Goal: Use online tool/utility: Use online tool/utility

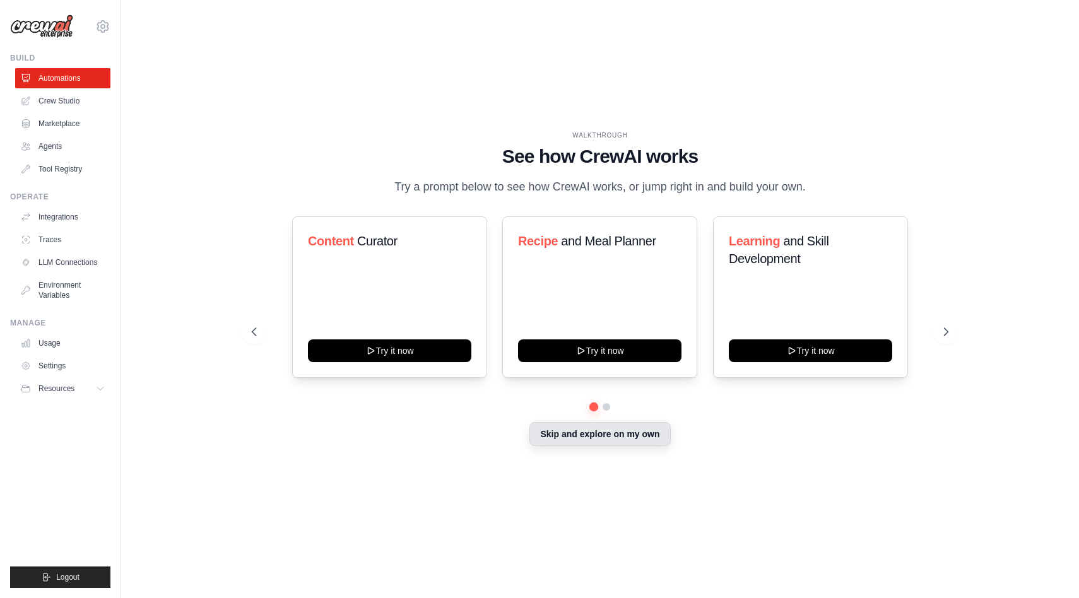
click at [625, 446] on button "Skip and explore on my own" at bounding box center [600, 434] width 141 height 24
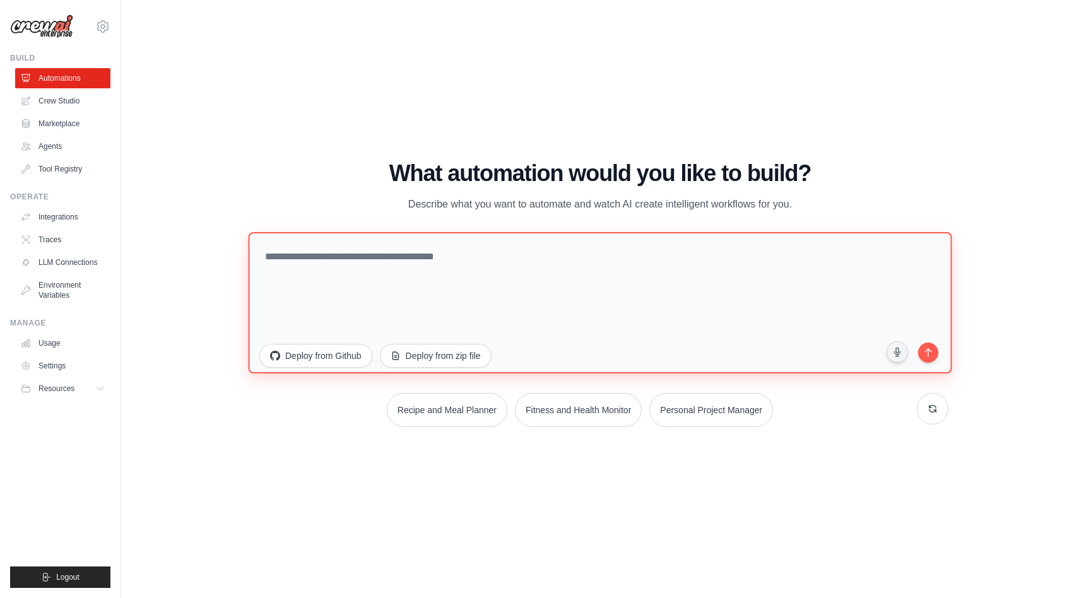
click at [455, 261] on textarea at bounding box center [600, 302] width 704 height 141
paste textarea "**********"
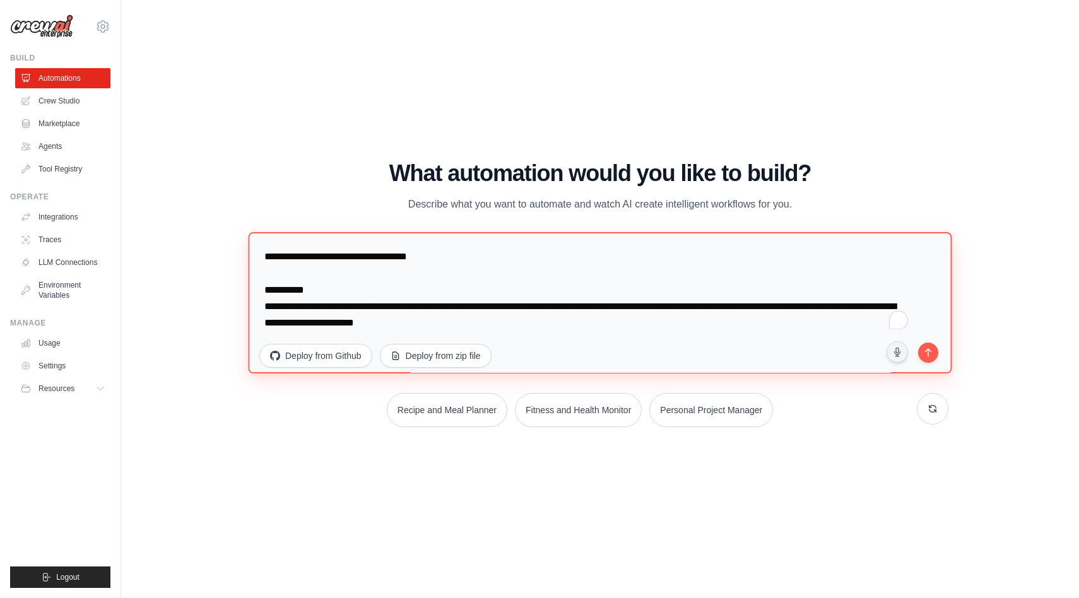
scroll to position [696, 0]
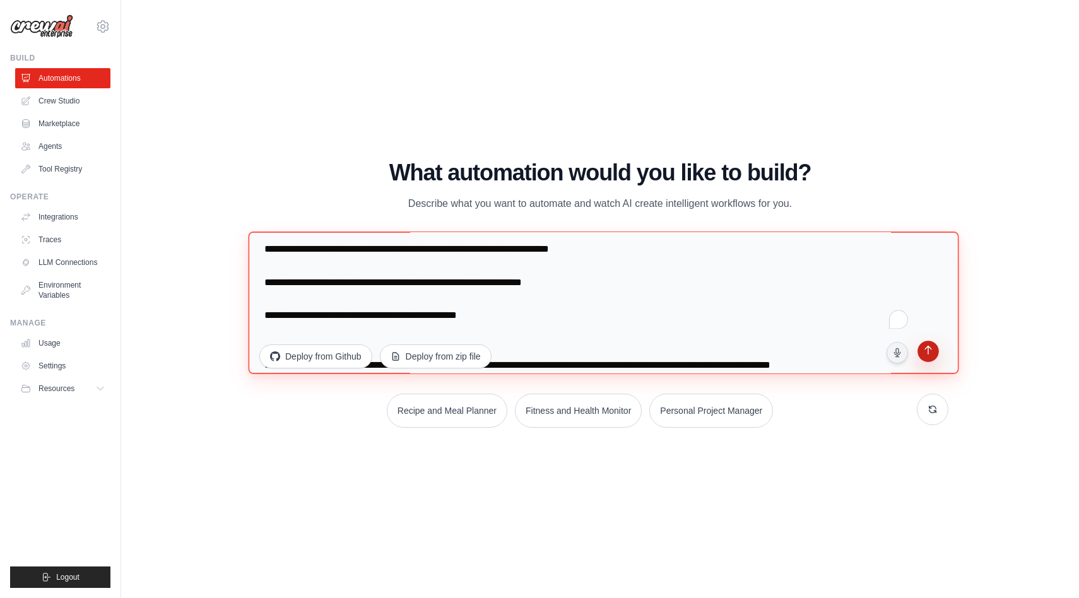
type textarea "**********"
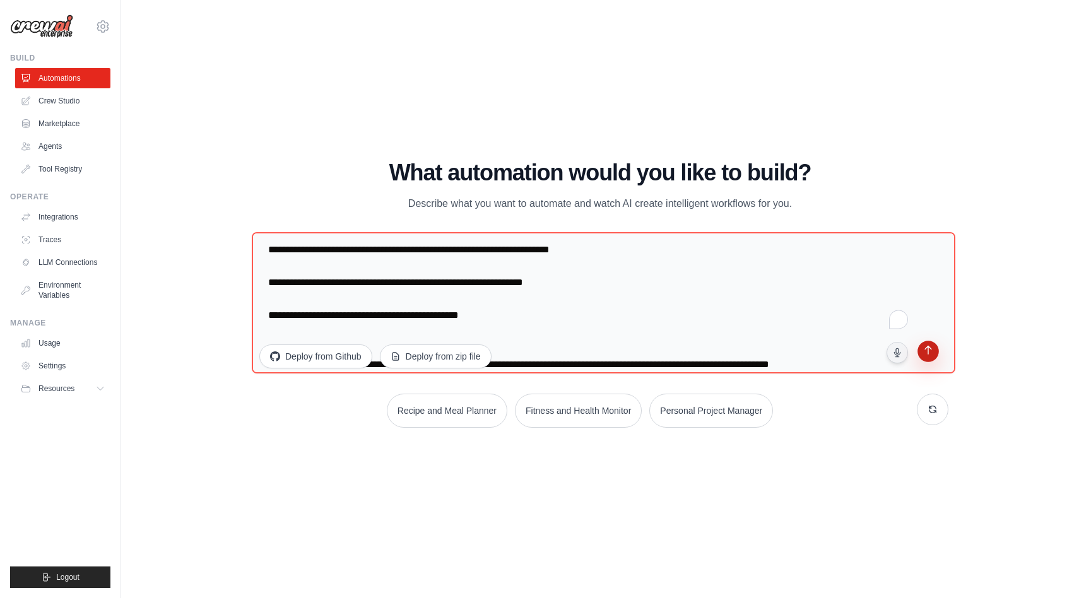
click at [932, 357] on icon "submit" at bounding box center [928, 352] width 12 height 12
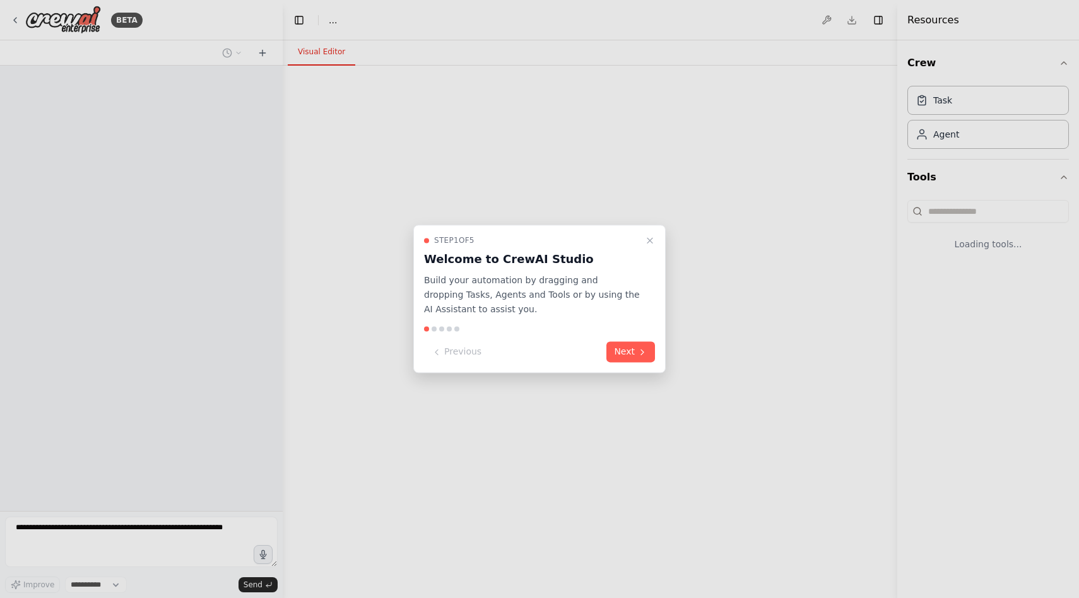
select select "****"
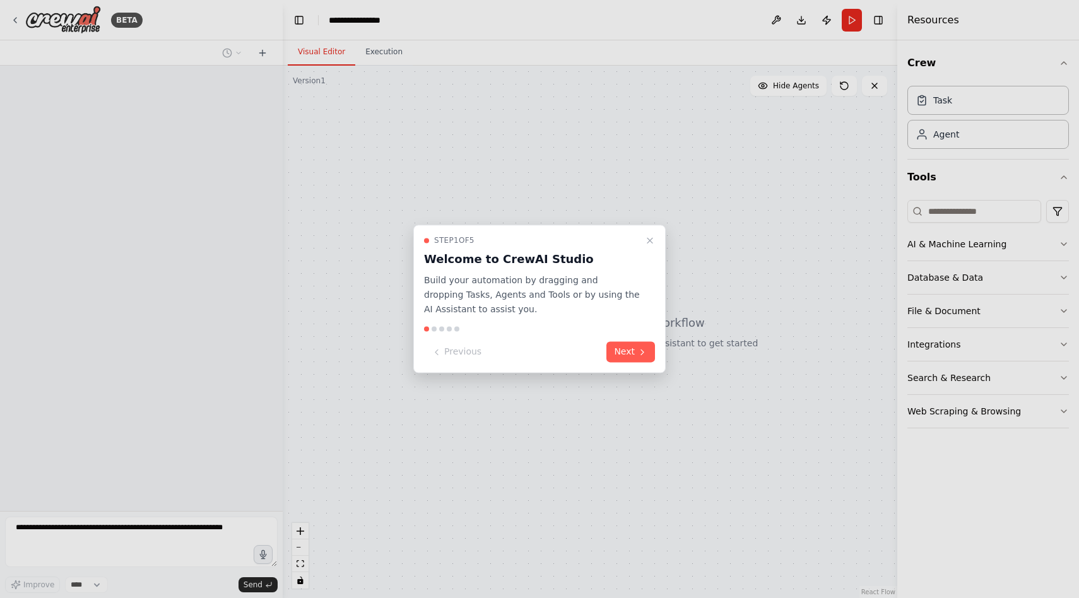
scroll to position [34, 0]
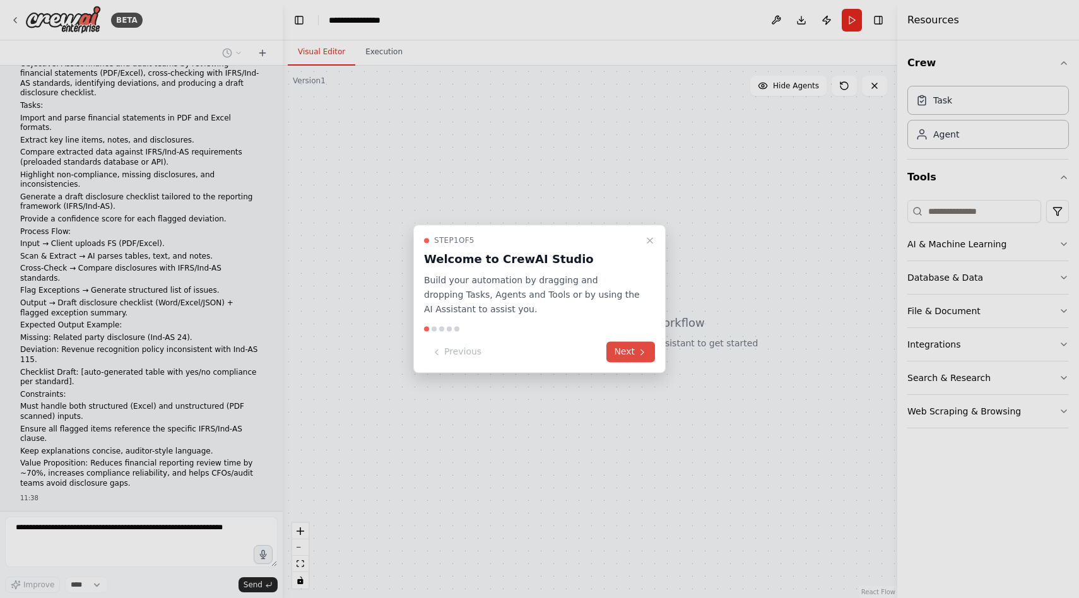
click at [639, 361] on button "Next" at bounding box center [631, 352] width 49 height 21
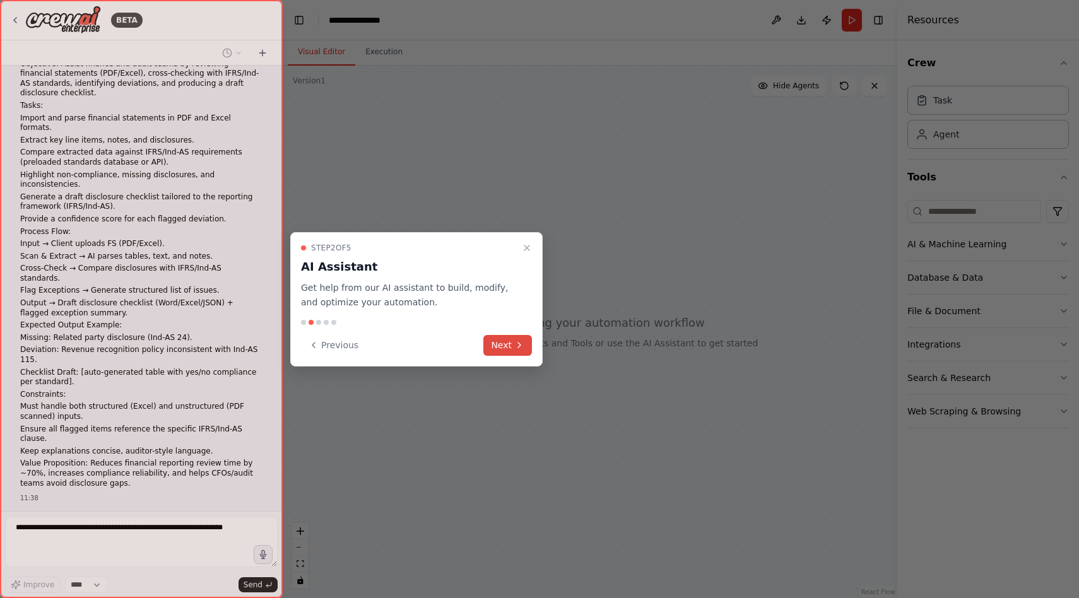
click at [502, 354] on button "Next" at bounding box center [507, 345] width 49 height 21
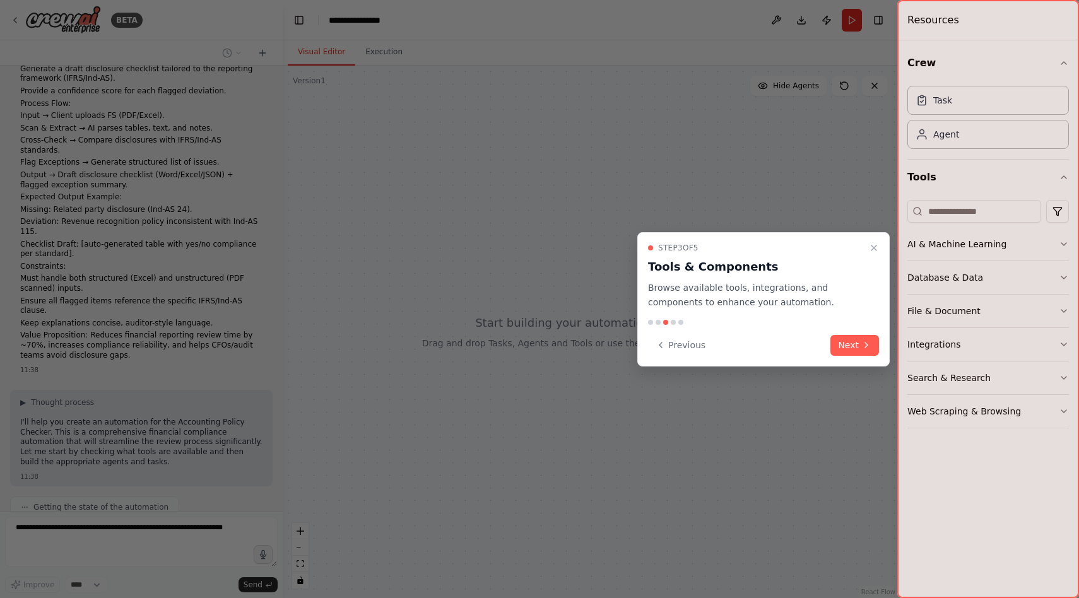
scroll to position [172, 0]
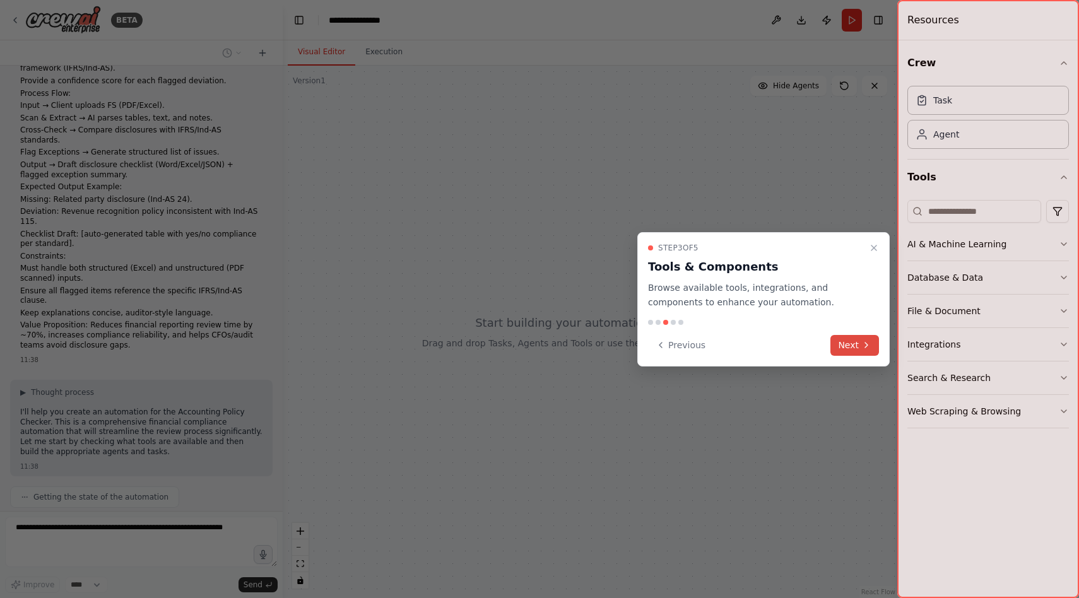
click at [851, 350] on button "Next" at bounding box center [855, 345] width 49 height 21
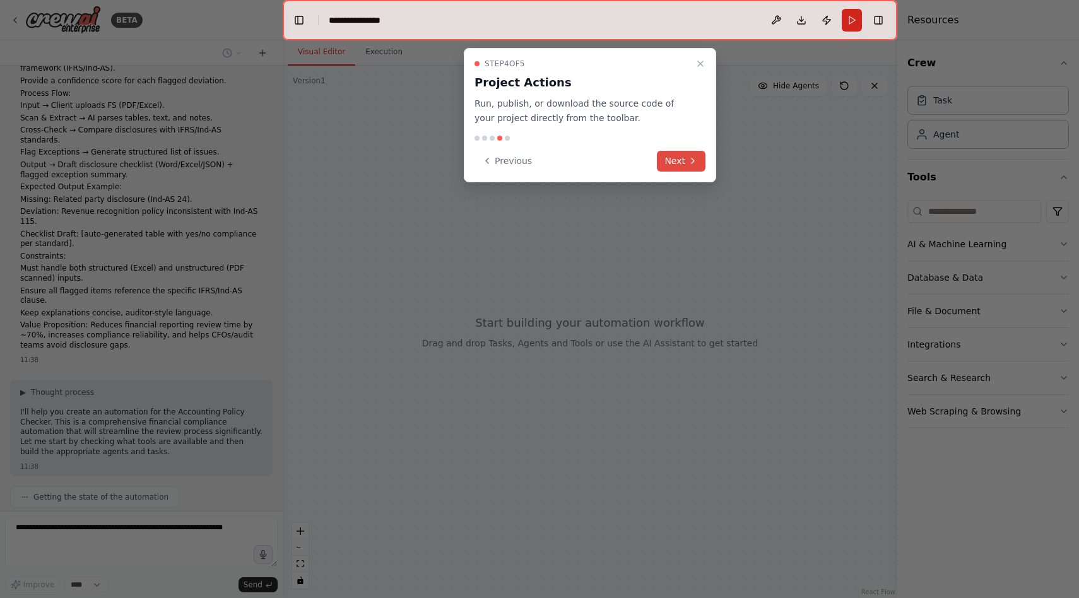
click at [687, 162] on button "Next" at bounding box center [681, 161] width 49 height 21
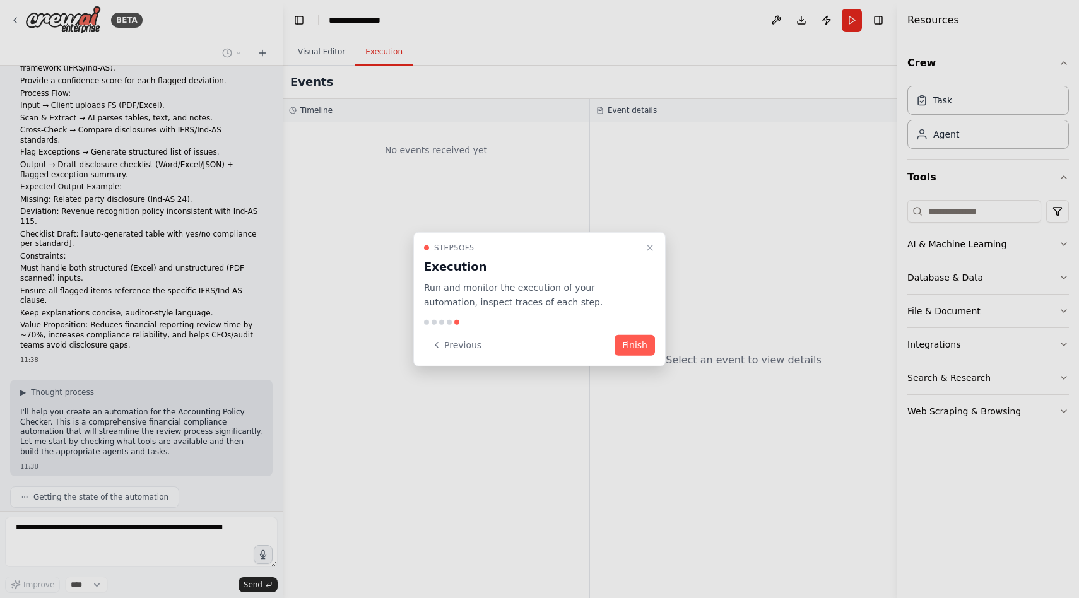
scroll to position [204, 0]
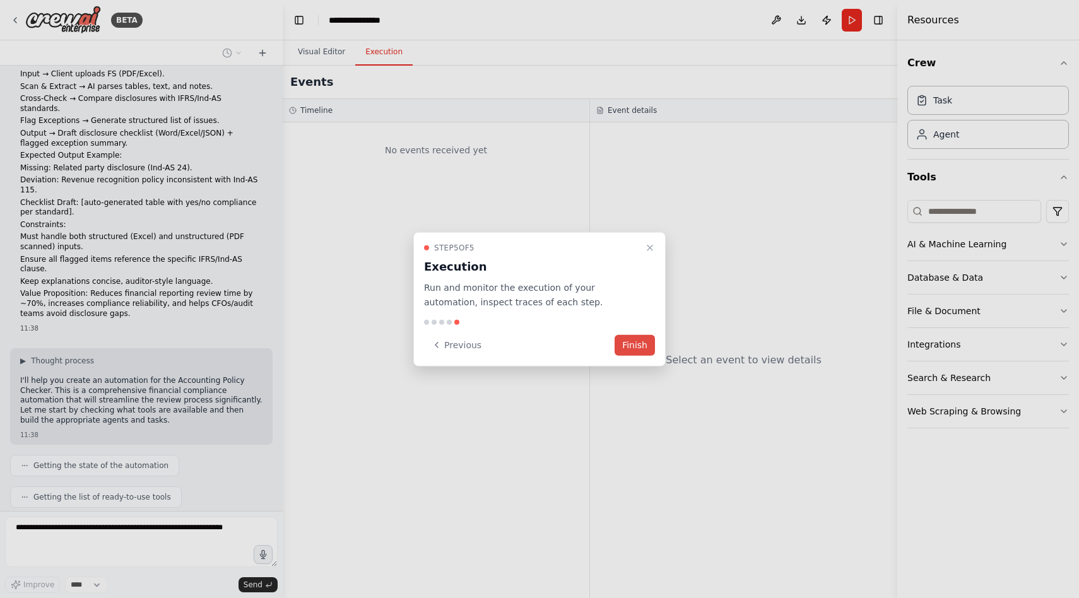
click at [627, 345] on button "Finish" at bounding box center [635, 345] width 40 height 21
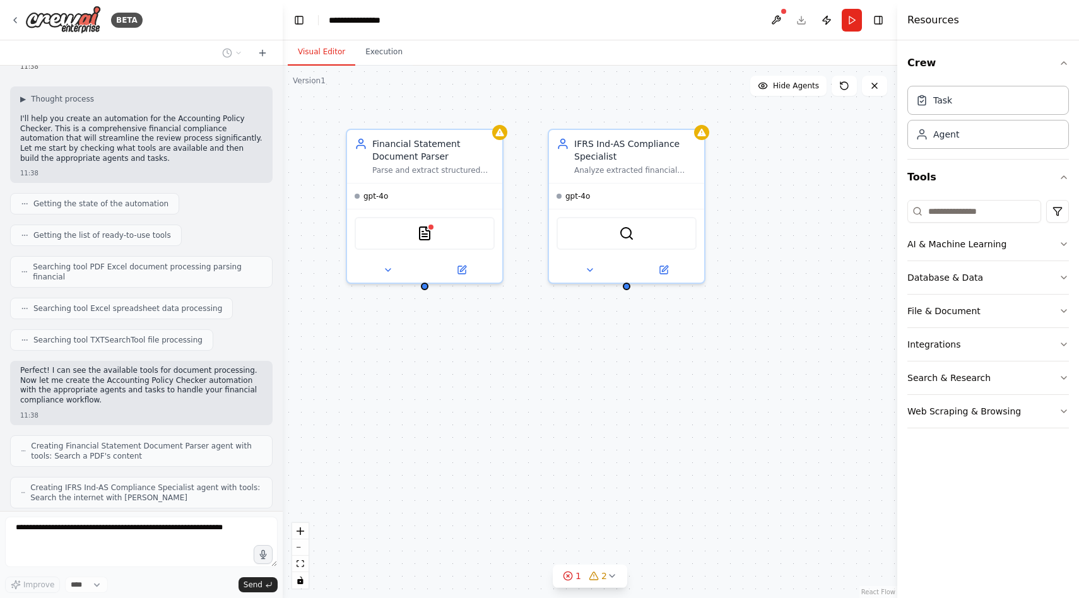
scroll to position [507, 0]
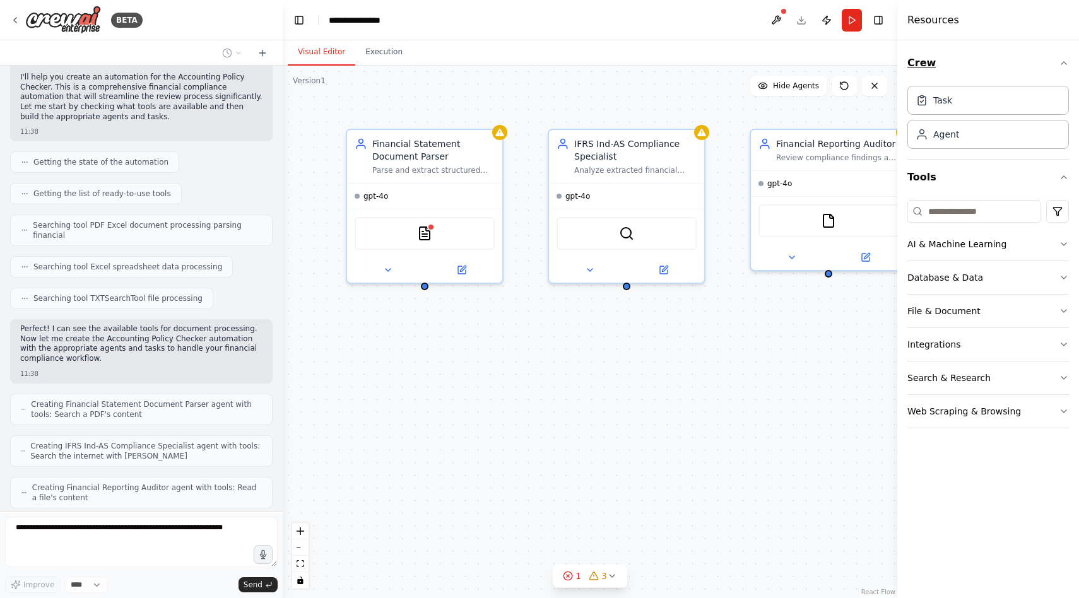
click at [1063, 61] on icon "button" at bounding box center [1064, 63] width 10 height 10
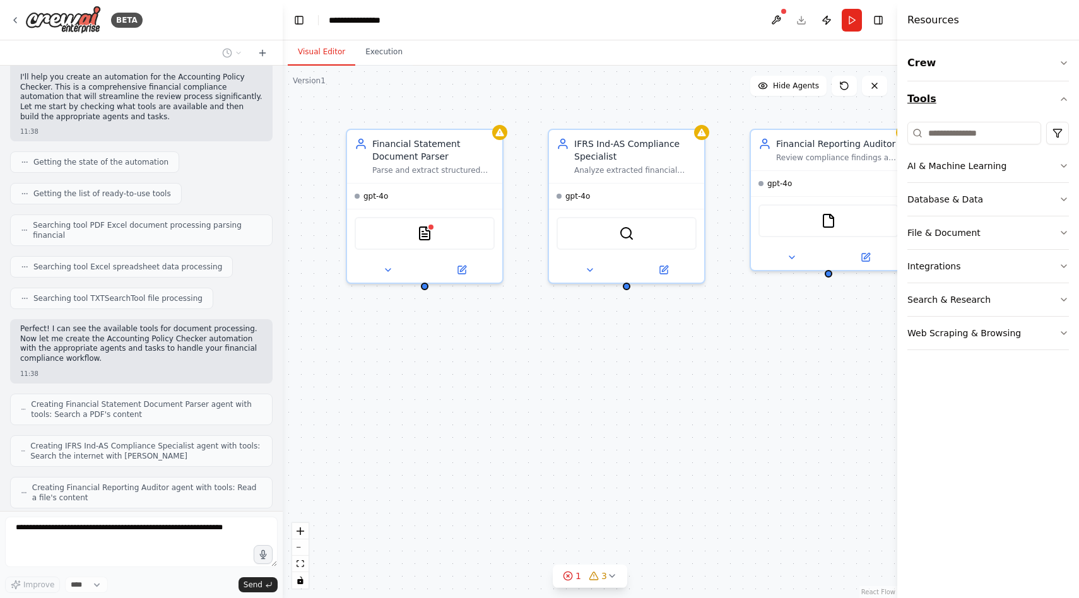
click at [1060, 99] on icon "button" at bounding box center [1064, 99] width 10 height 10
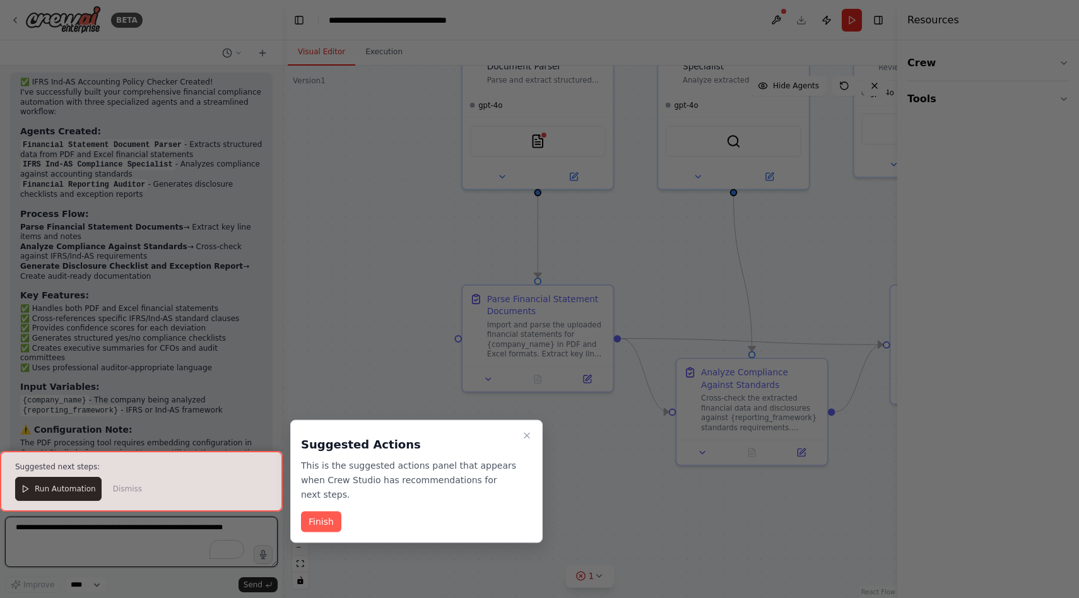
scroll to position [1250, 0]
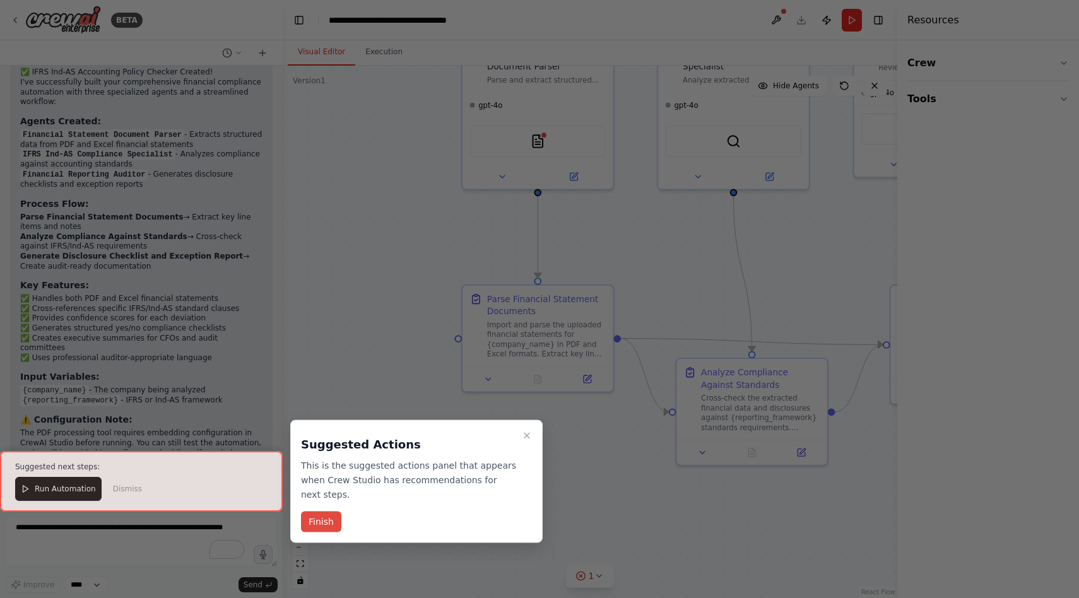
click at [328, 525] on button "Finish" at bounding box center [321, 522] width 40 height 21
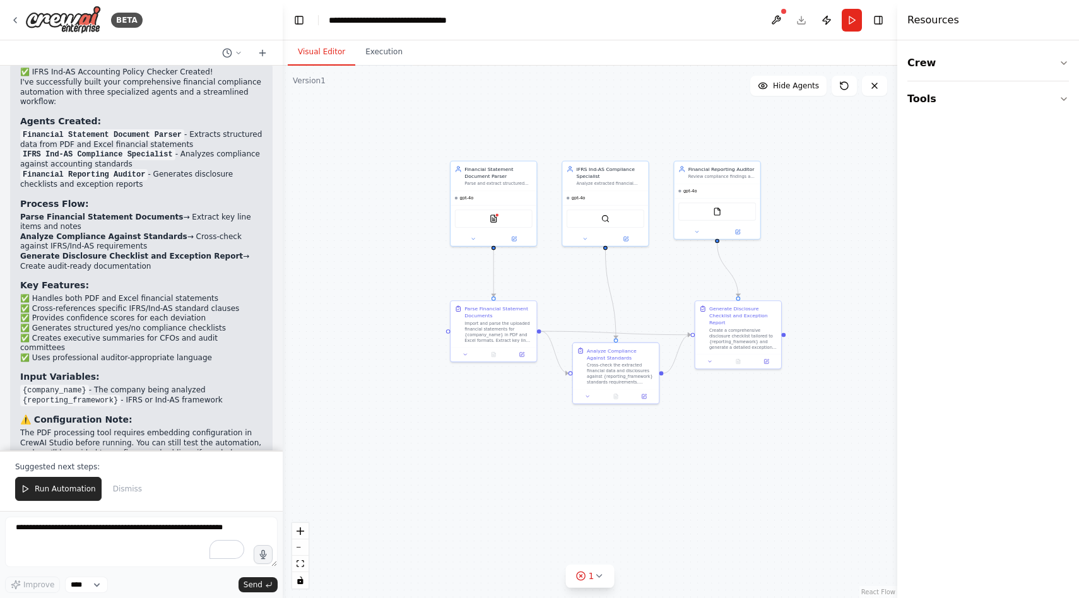
drag, startPoint x: 787, startPoint y: 269, endPoint x: 678, endPoint y: 277, distance: 109.5
click at [678, 277] on div ".deletable-edge-delete-btn { width: 20px; height: 20px; border: 0px solid #ffff…" at bounding box center [590, 332] width 615 height 533
click at [66, 492] on span "Run Automation" at bounding box center [65, 489] width 61 height 10
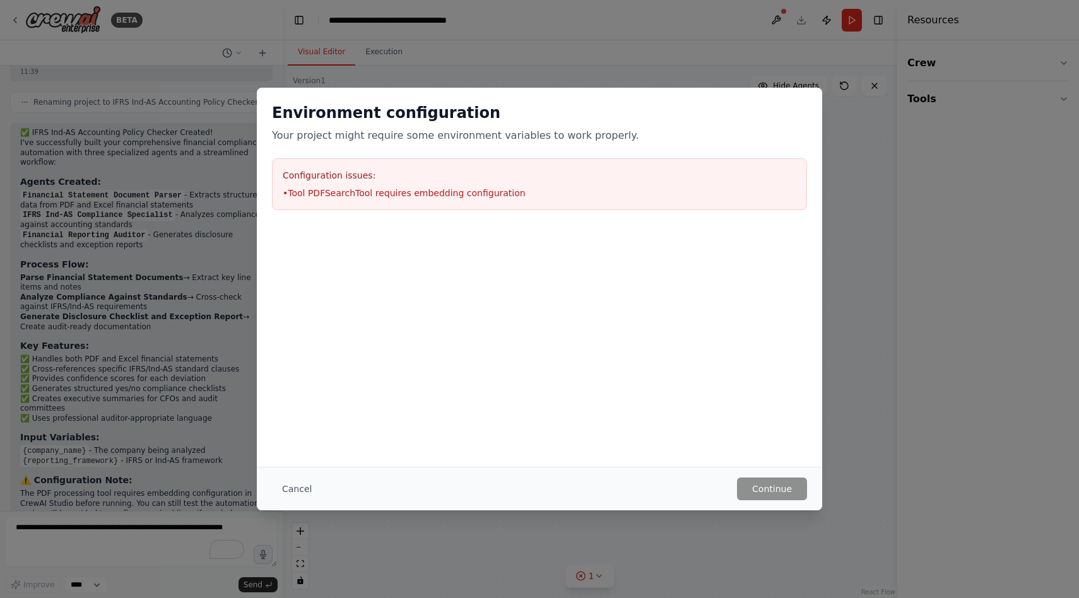
click at [464, 183] on div "Configuration issues: • Tool PDFSearchTool requires embedding configuration" at bounding box center [539, 184] width 535 height 52
click at [299, 486] on button "Cancel" at bounding box center [297, 489] width 50 height 23
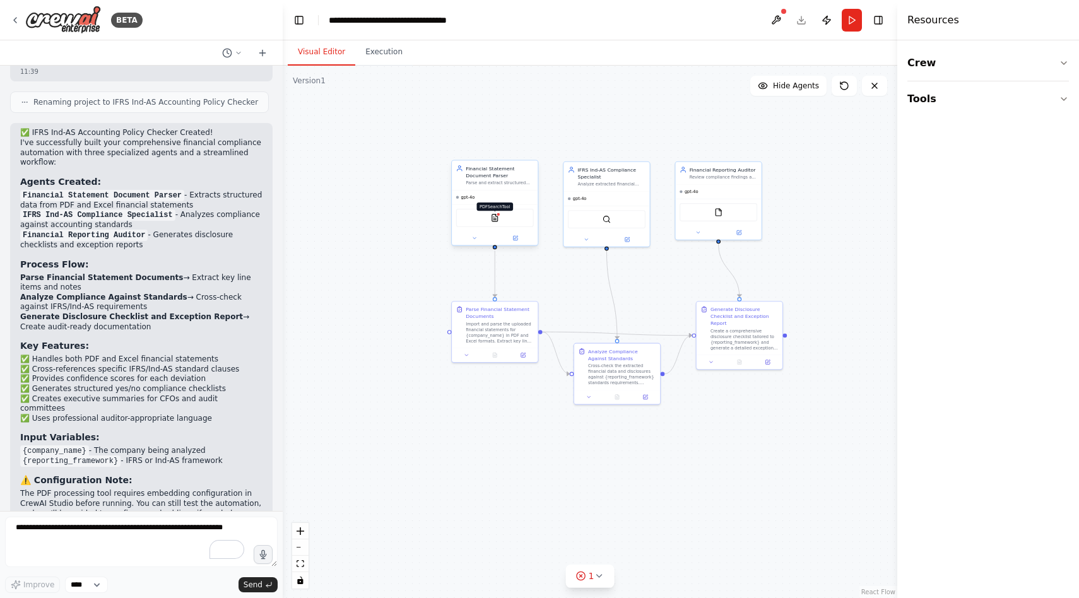
click at [496, 221] on img at bounding box center [495, 218] width 8 height 8
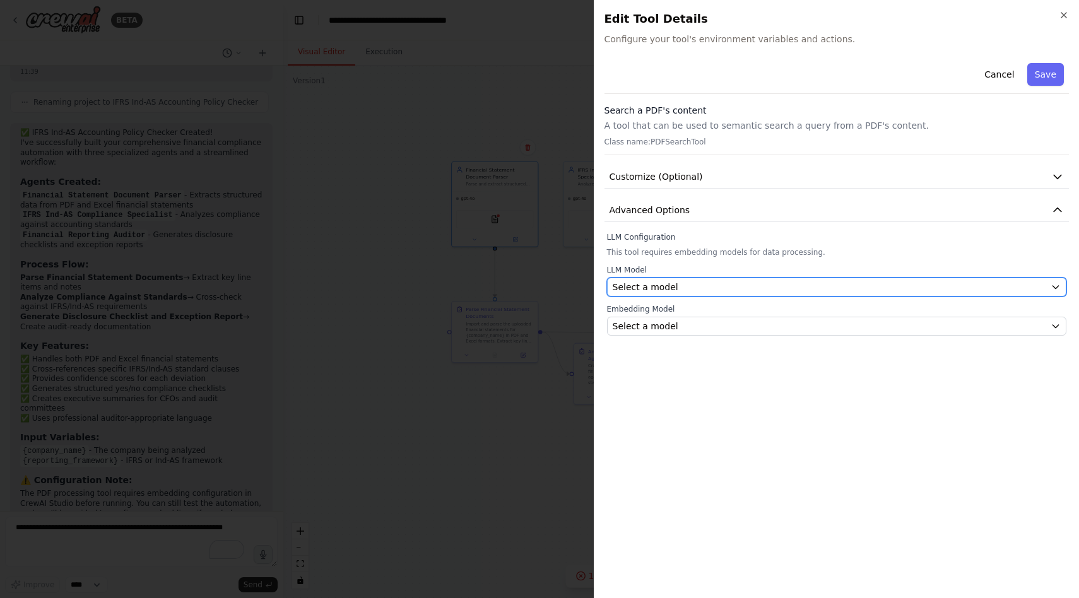
click at [697, 290] on div "Select a model" at bounding box center [830, 287] width 434 height 13
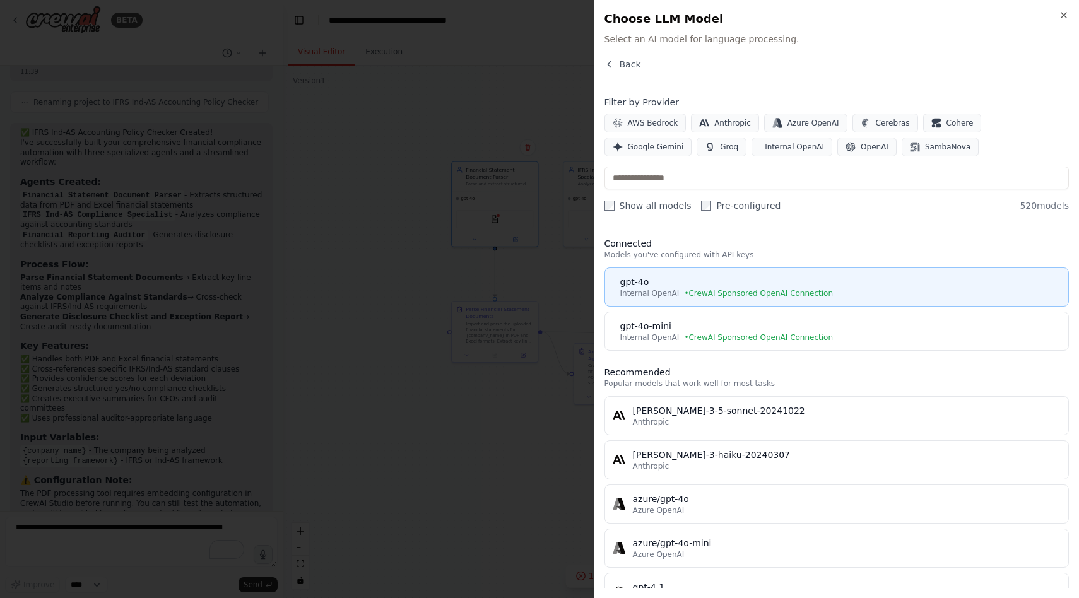
click at [696, 294] on span "• CrewAI Sponsored OpenAI Connection" at bounding box center [758, 293] width 149 height 10
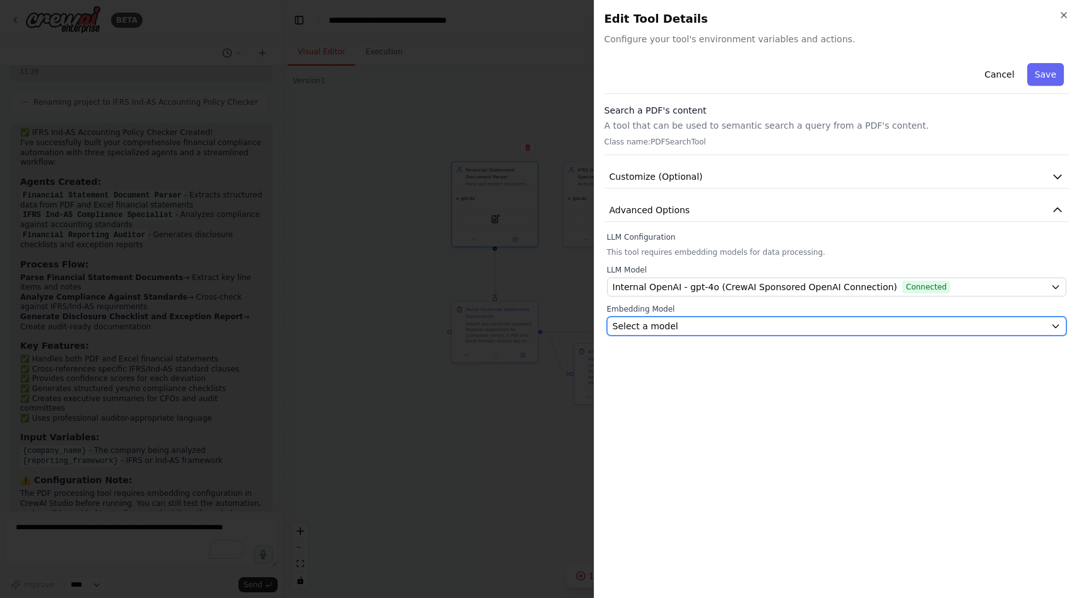
click at [686, 323] on div "Select a model" at bounding box center [830, 326] width 434 height 13
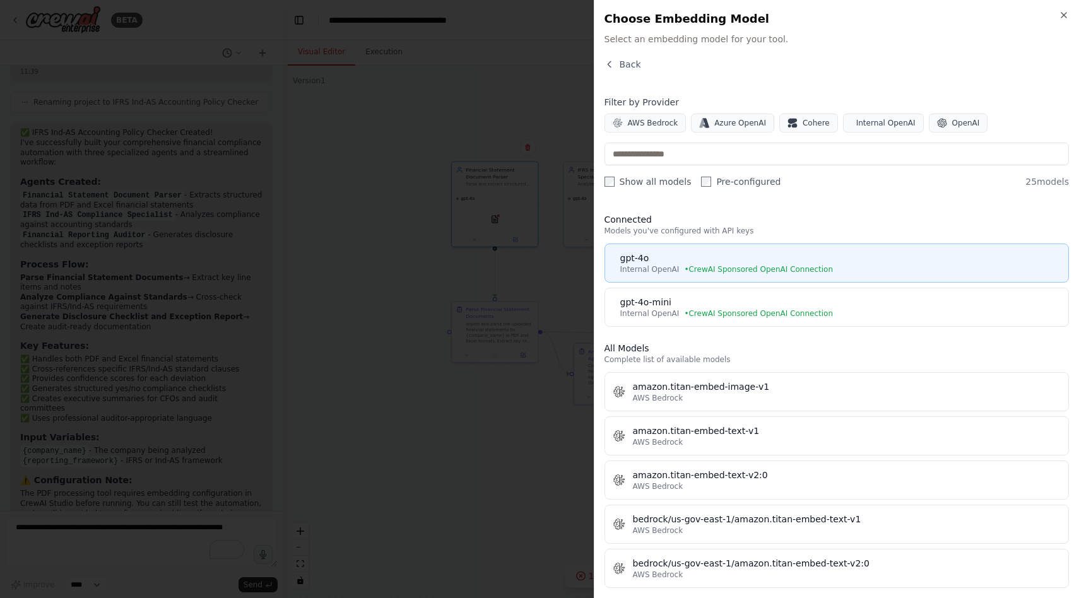
click at [694, 260] on div "gpt-4o" at bounding box center [840, 258] width 441 height 13
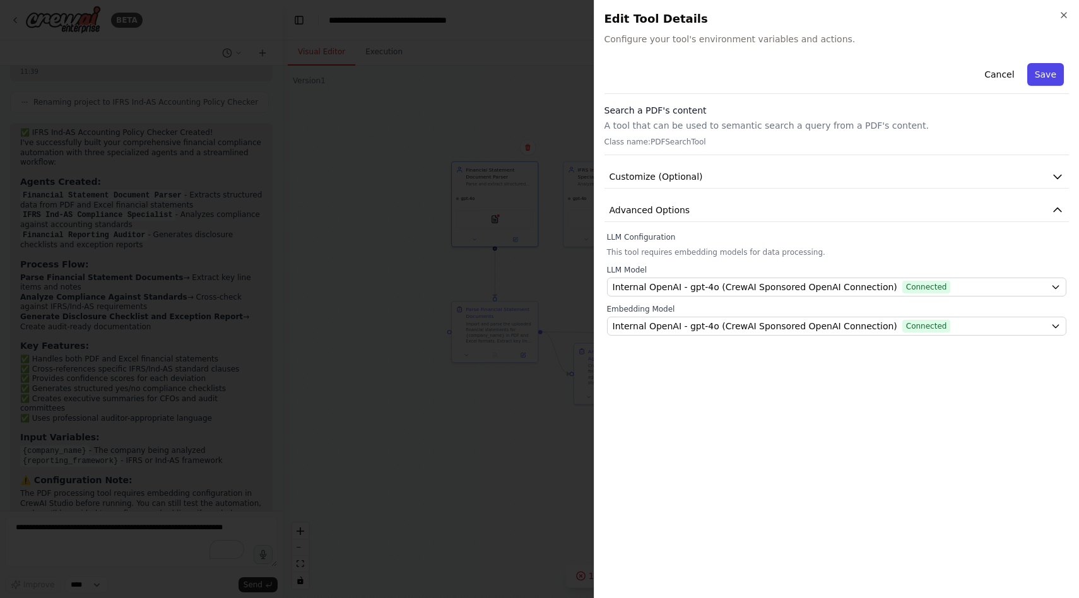
click at [1045, 73] on button "Save" at bounding box center [1046, 74] width 37 height 23
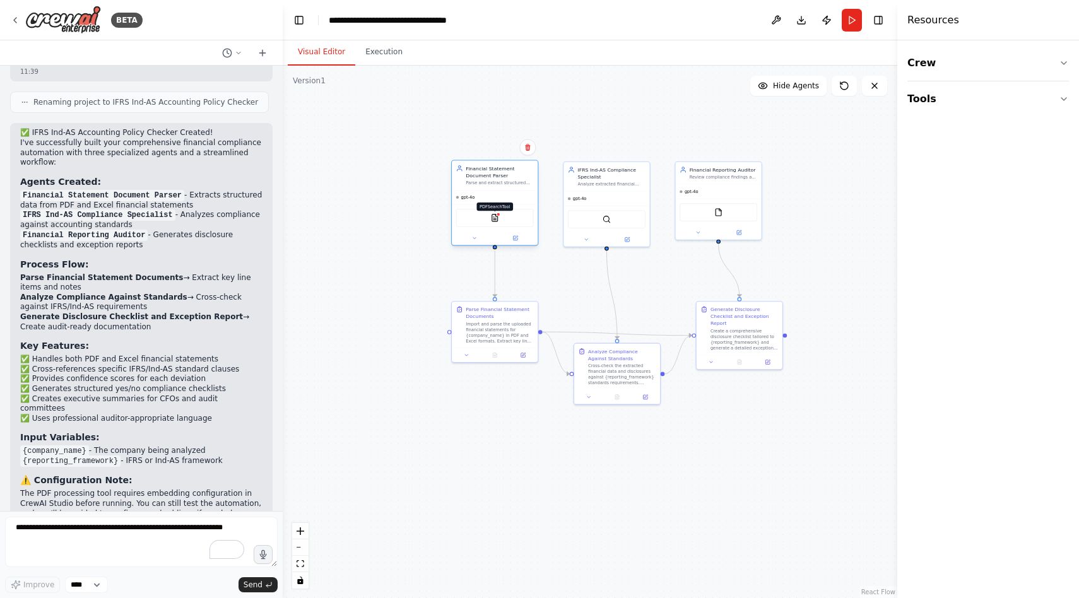
click at [497, 220] on img at bounding box center [495, 218] width 8 height 8
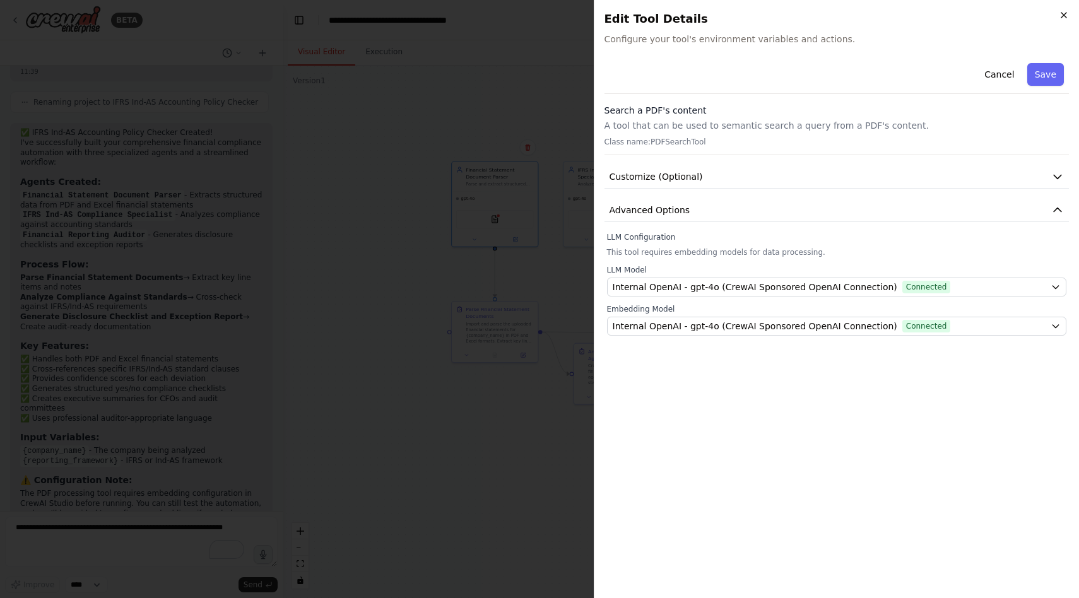
click at [1060, 15] on icon "button" at bounding box center [1064, 15] width 10 height 10
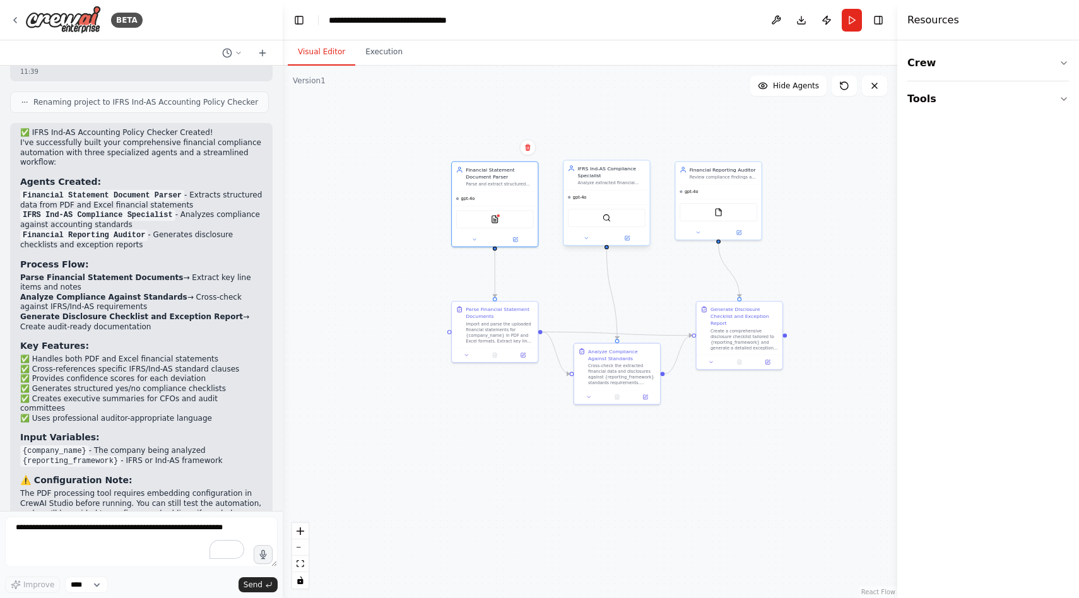
click at [600, 222] on div "SerperDevTool" at bounding box center [607, 218] width 78 height 18
click at [607, 223] on div "SerperDevTool" at bounding box center [607, 218] width 78 height 18
click at [720, 213] on img at bounding box center [718, 211] width 8 height 8
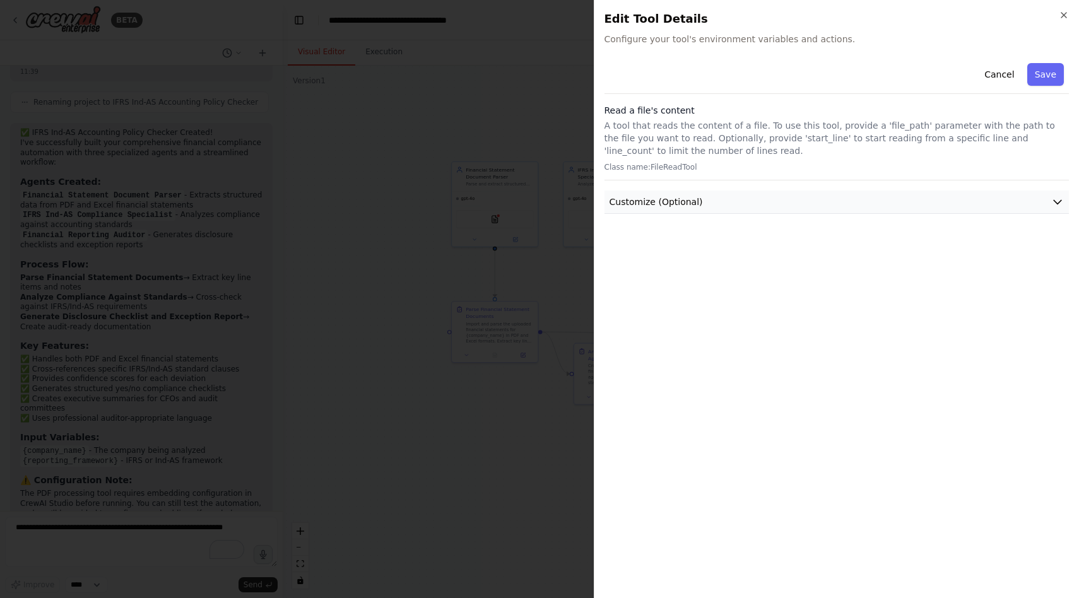
click at [716, 210] on button "Customize (Optional)" at bounding box center [837, 202] width 465 height 23
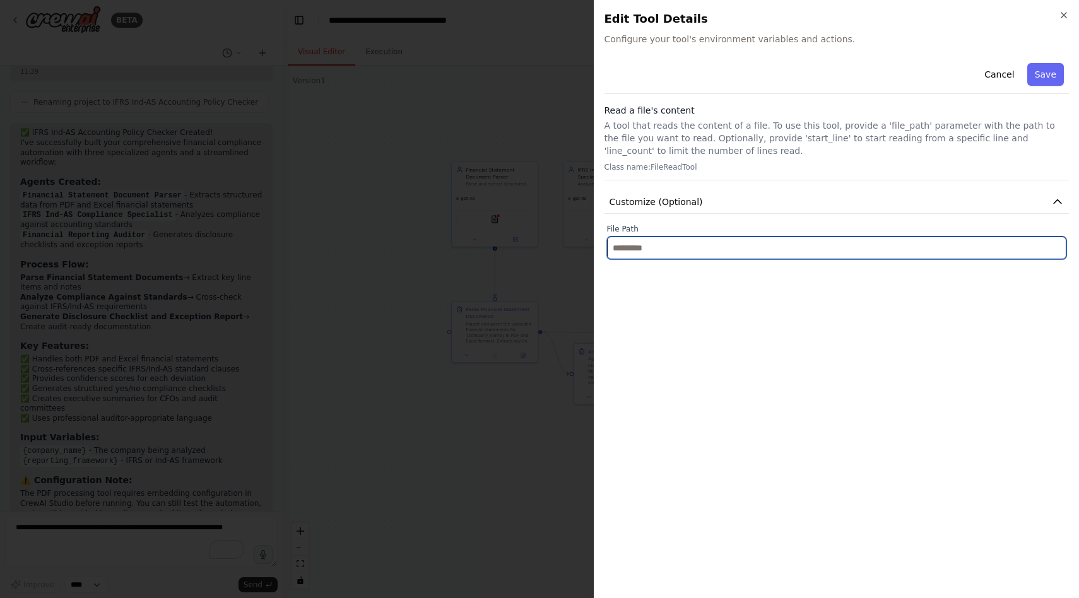
click at [691, 250] on input "text" at bounding box center [837, 248] width 460 height 23
paste input "**********"
type input "**********"
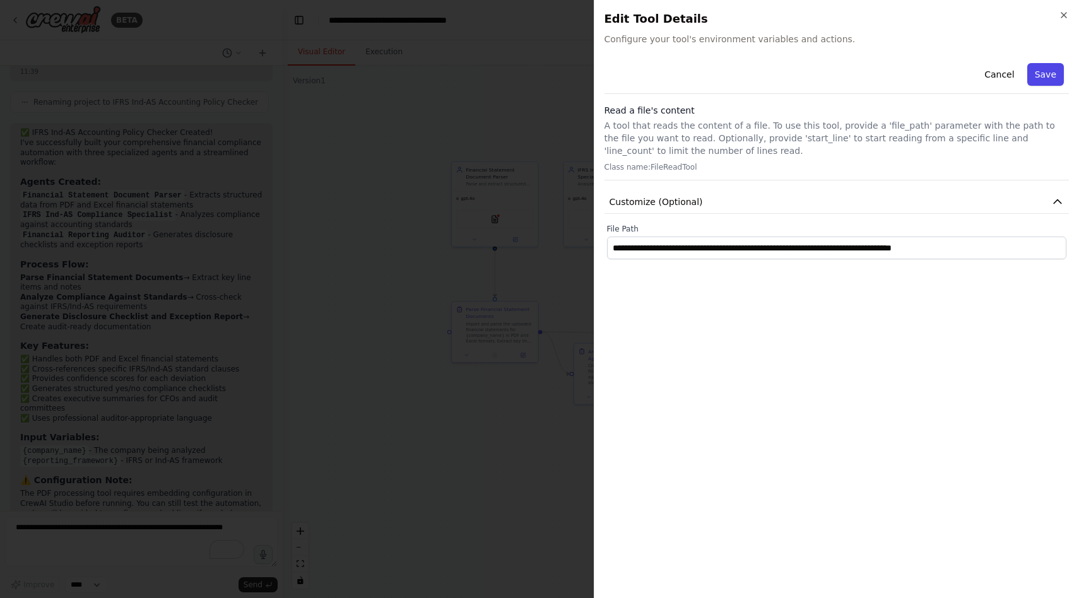
click at [1048, 77] on button "Save" at bounding box center [1046, 74] width 37 height 23
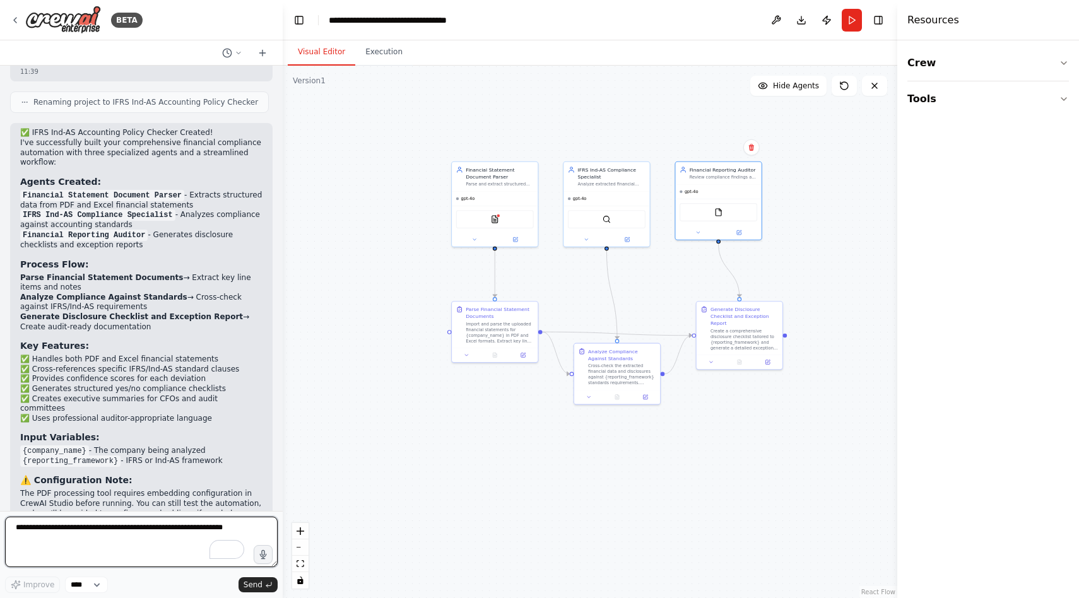
click at [95, 535] on textarea "To enrich screen reader interactions, please activate Accessibility in Grammarl…" at bounding box center [141, 542] width 273 height 50
click at [854, 17] on button "Run" at bounding box center [852, 20] width 20 height 23
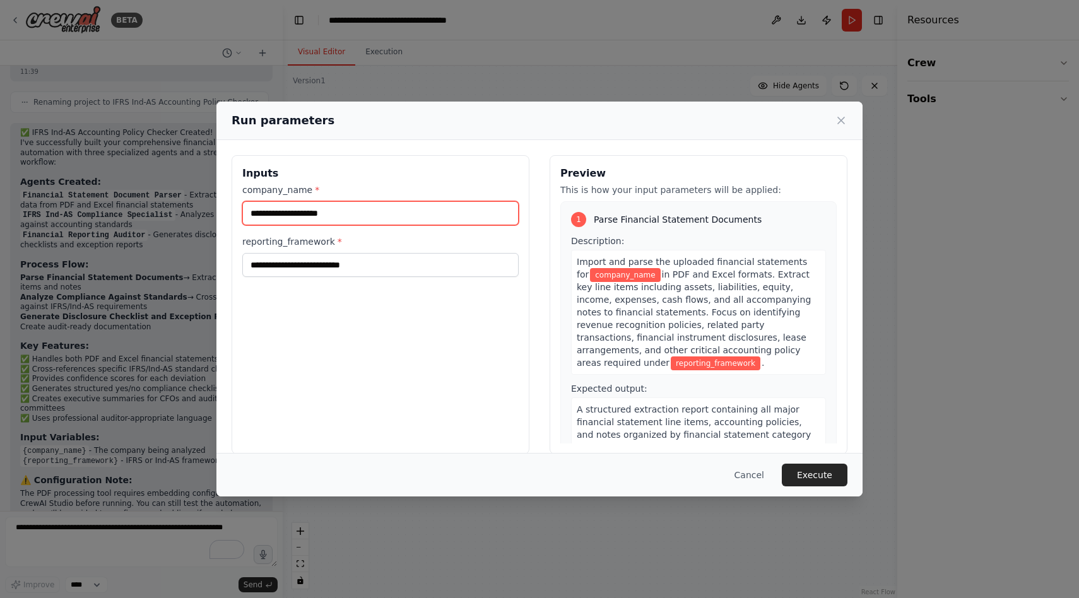
click at [314, 207] on input "company_name *" at bounding box center [380, 213] width 276 height 24
type input "*****"
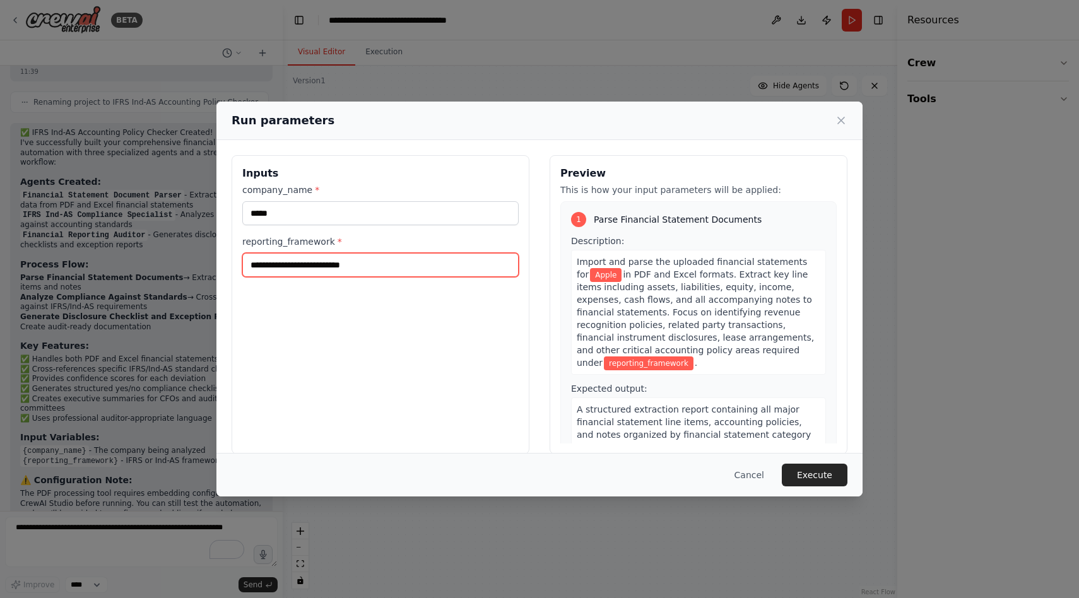
click at [276, 269] on input "reporting_framework *" at bounding box center [380, 265] width 276 height 24
type input "****"
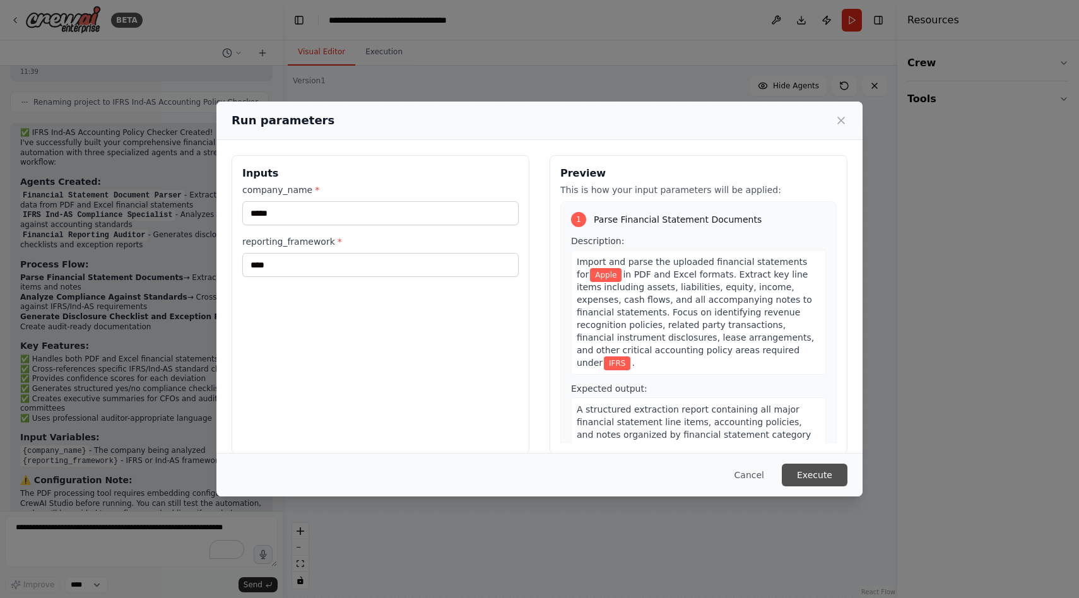
click at [798, 475] on button "Execute" at bounding box center [815, 475] width 66 height 23
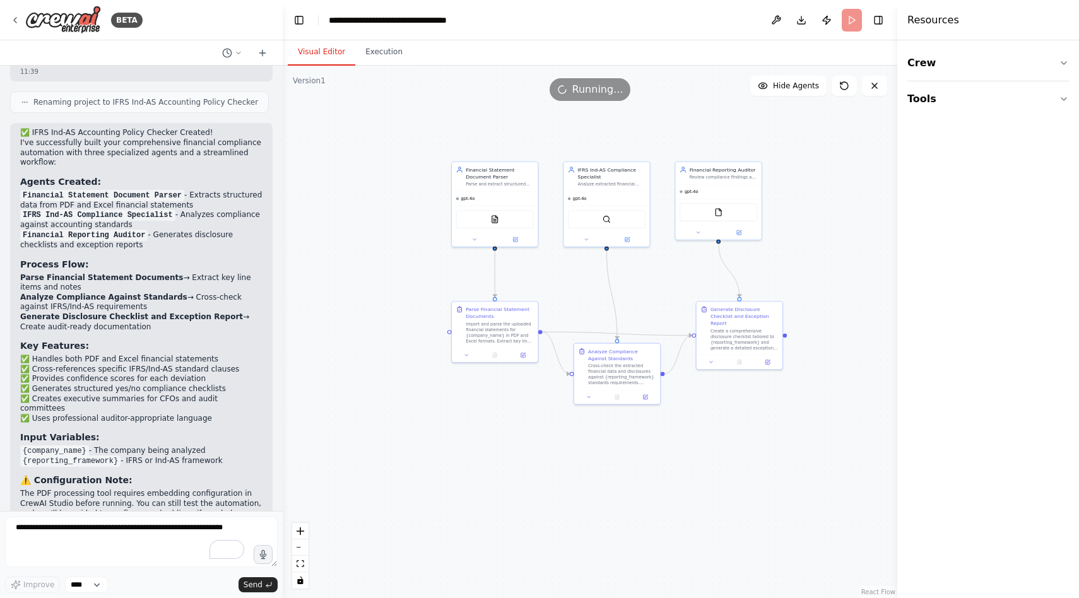
click at [98, 365] on li "✅ Cross-references specific IFRS/Ind-AS standard clauses" at bounding box center [141, 370] width 242 height 10
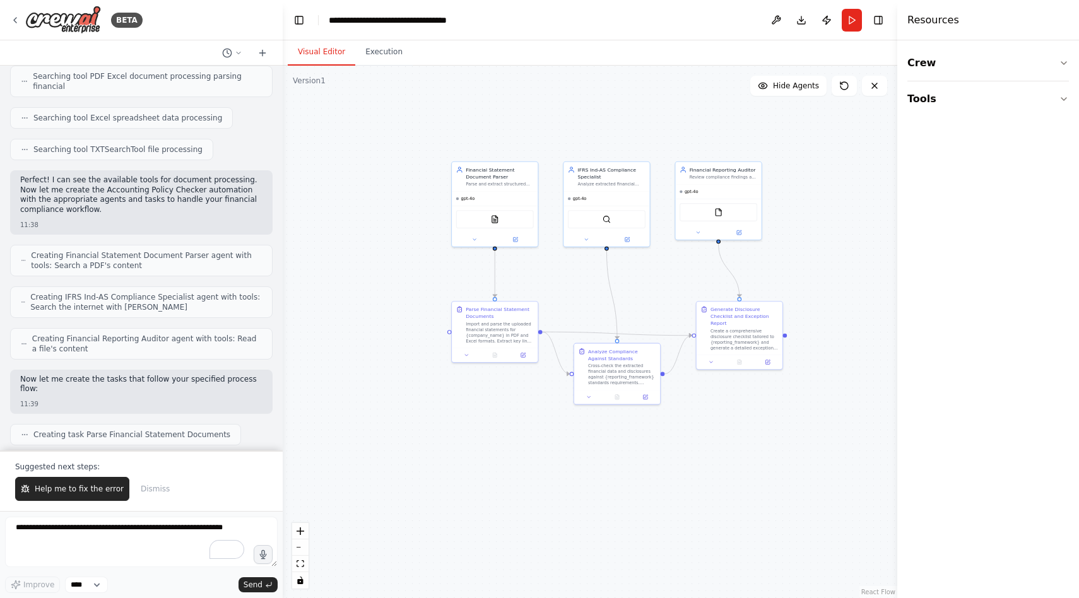
scroll to position [613, 0]
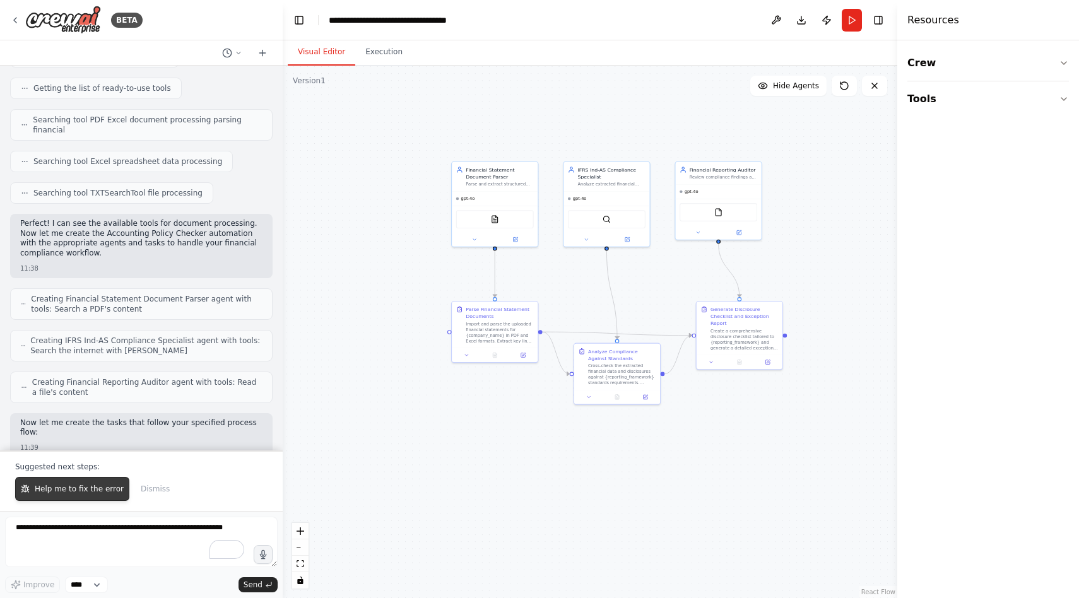
click at [50, 490] on span "Help me to fix the error" at bounding box center [79, 489] width 89 height 10
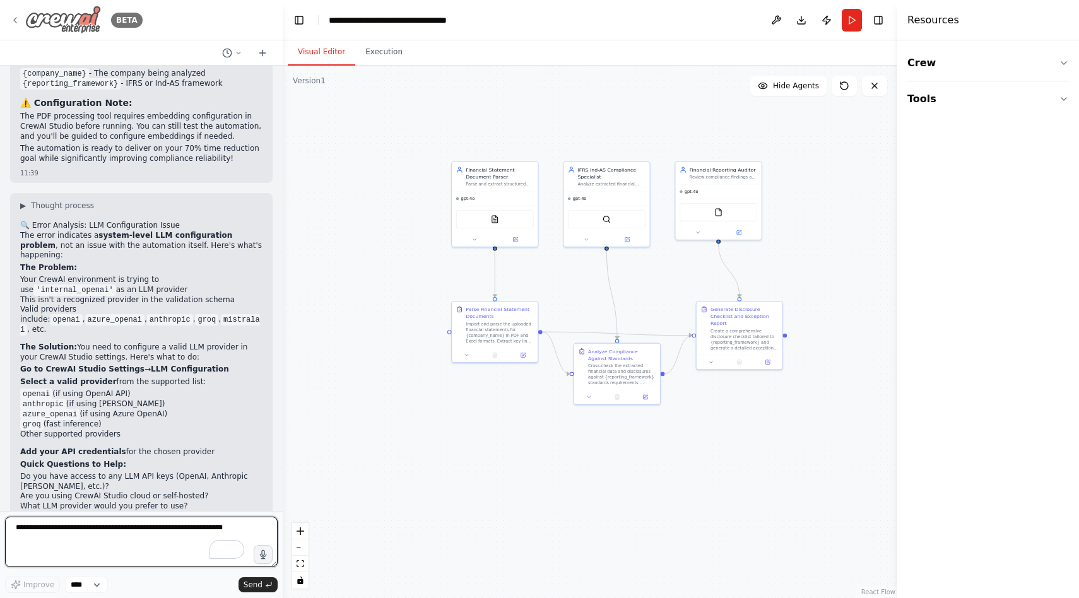
scroll to position [1577, 0]
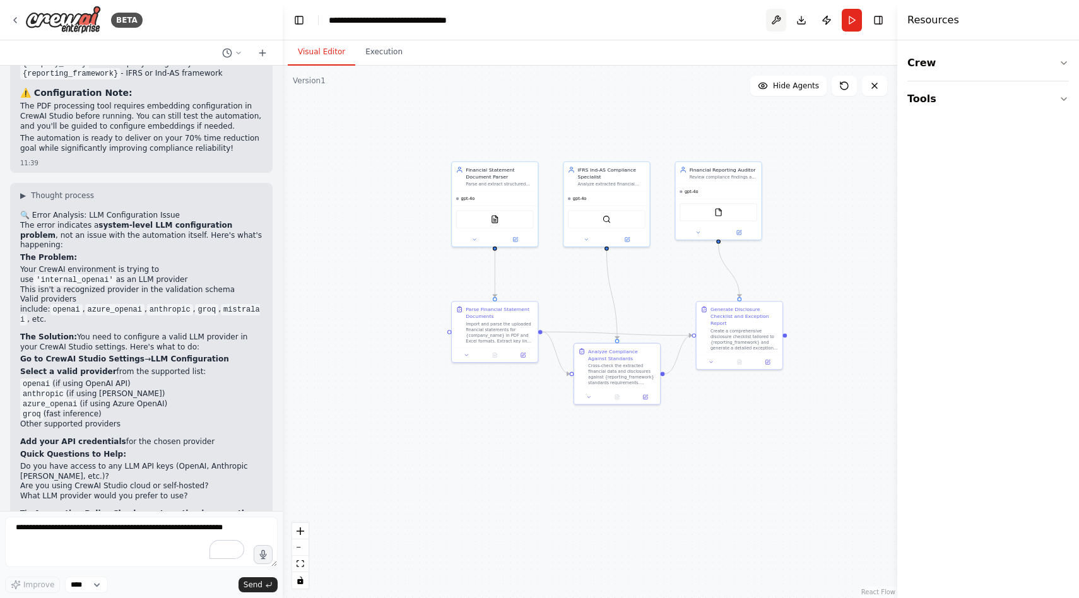
click at [776, 21] on button at bounding box center [776, 20] width 20 height 23
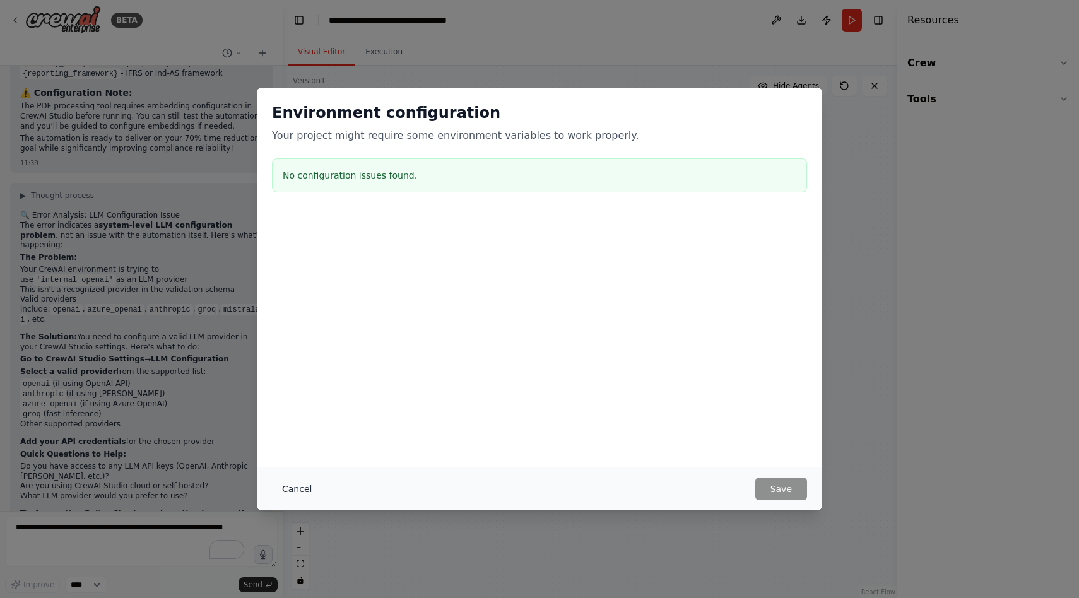
click at [299, 491] on button "Cancel" at bounding box center [297, 489] width 50 height 23
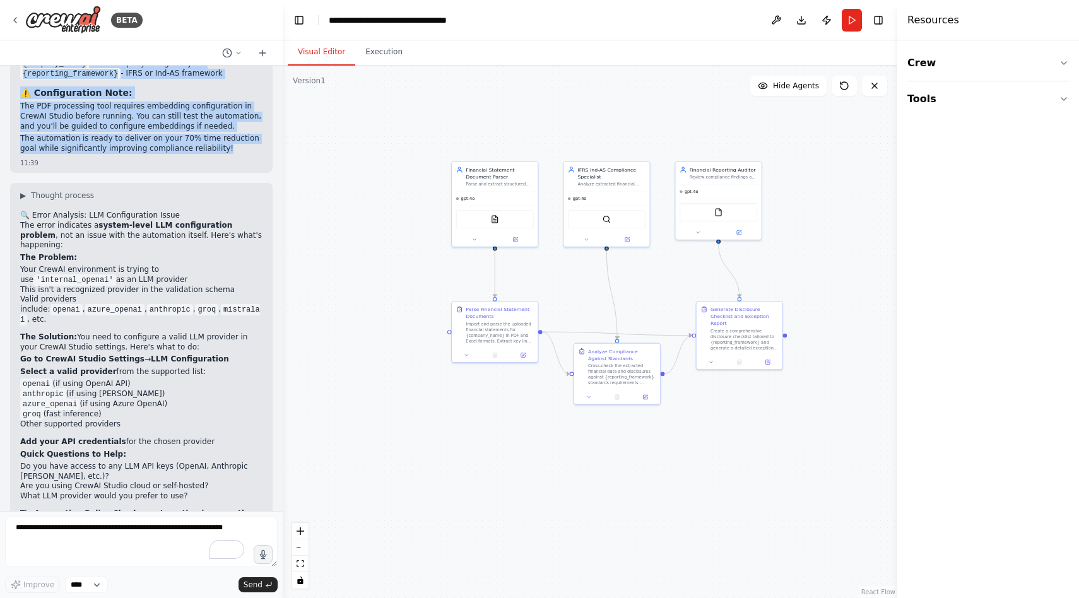
drag, startPoint x: 18, startPoint y: 83, endPoint x: 225, endPoint y: 90, distance: 207.1
click at [225, 90] on div "Agent Name: Accounting Policy Checker Objective: Assist finance and audit teams…" at bounding box center [141, 289] width 283 height 446
copy div "Lorem Ipsu: Dolorsitam Consec Adipisc Elitseddo: Eiusmo tempori utl etdol magna…"
